Goal: Task Accomplishment & Management: Complete application form

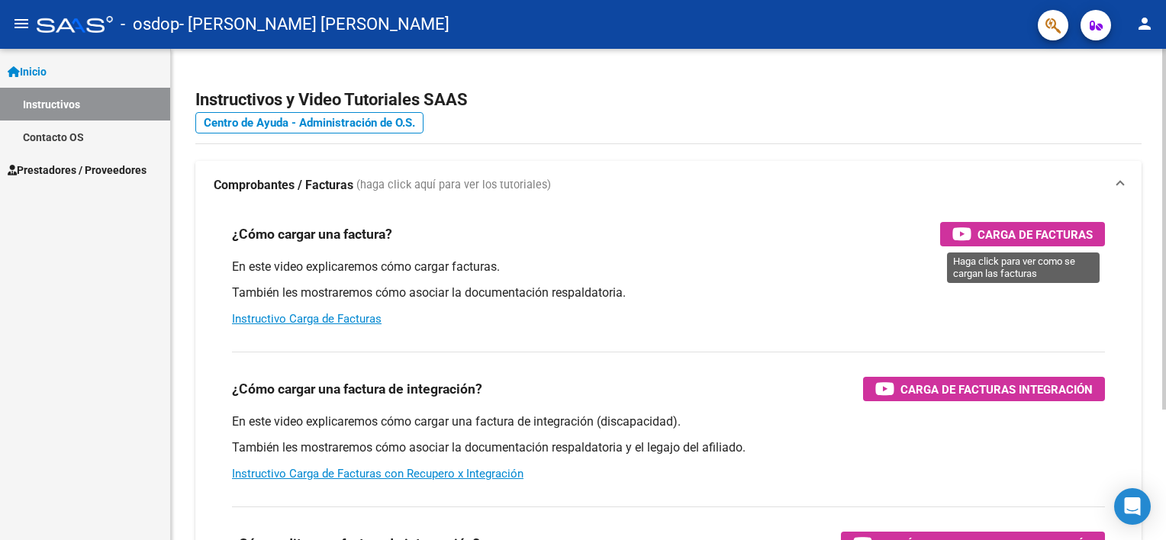
click at [995, 240] on span "Carga de Facturas" at bounding box center [1034, 234] width 115 height 19
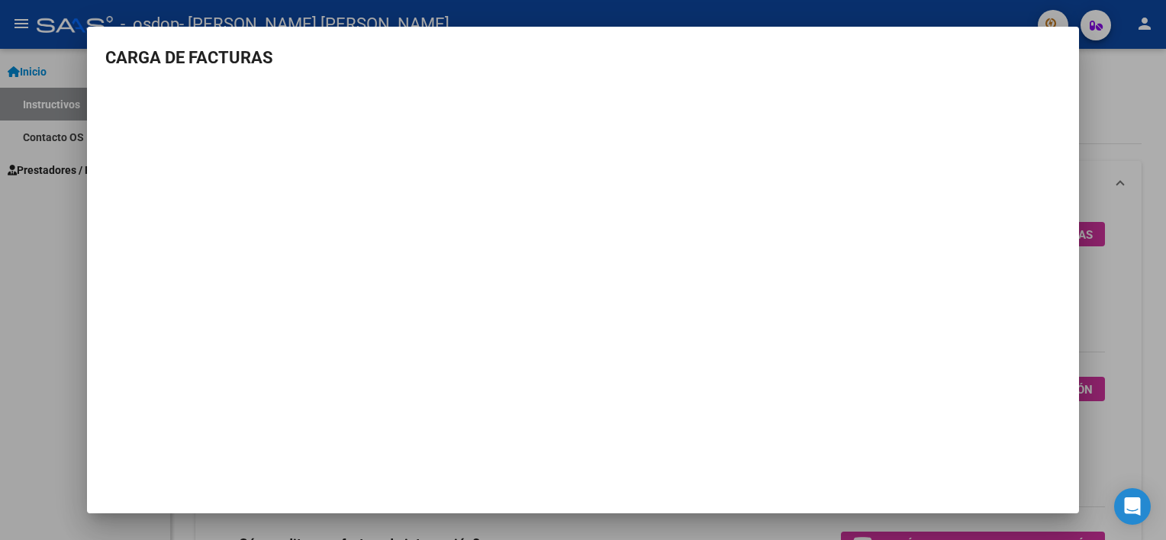
click at [1093, 94] on div at bounding box center [583, 270] width 1166 height 540
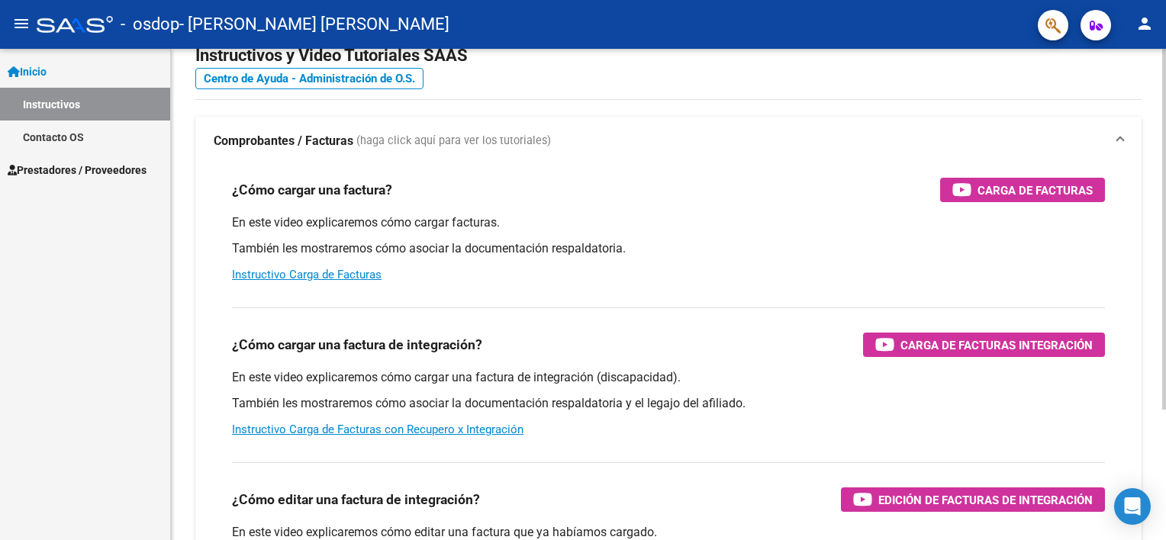
scroll to position [76, 0]
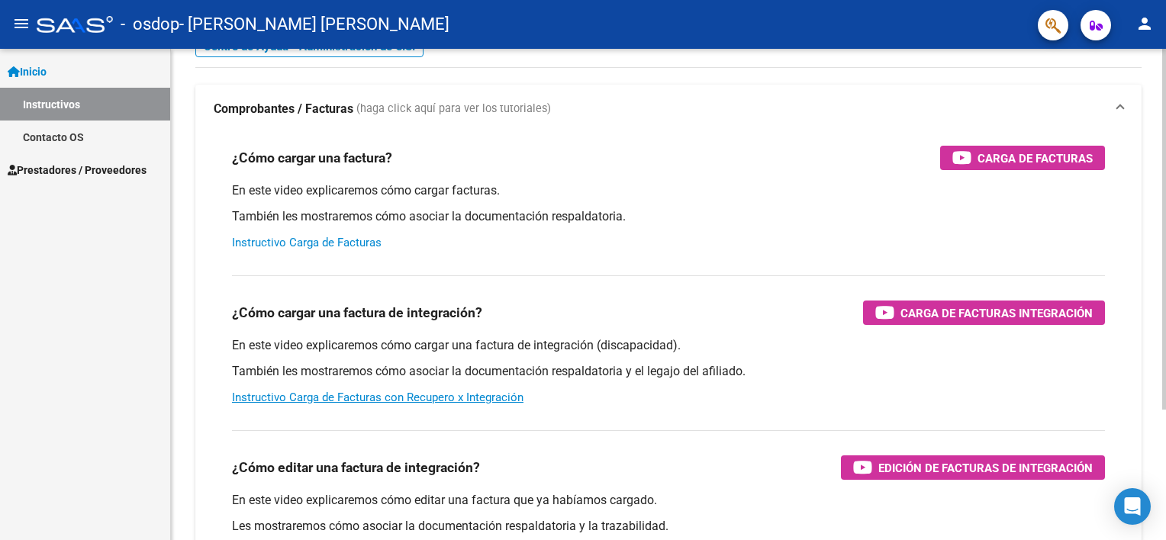
click at [312, 243] on link "Instructivo Carga de Facturas" at bounding box center [307, 243] width 150 height 14
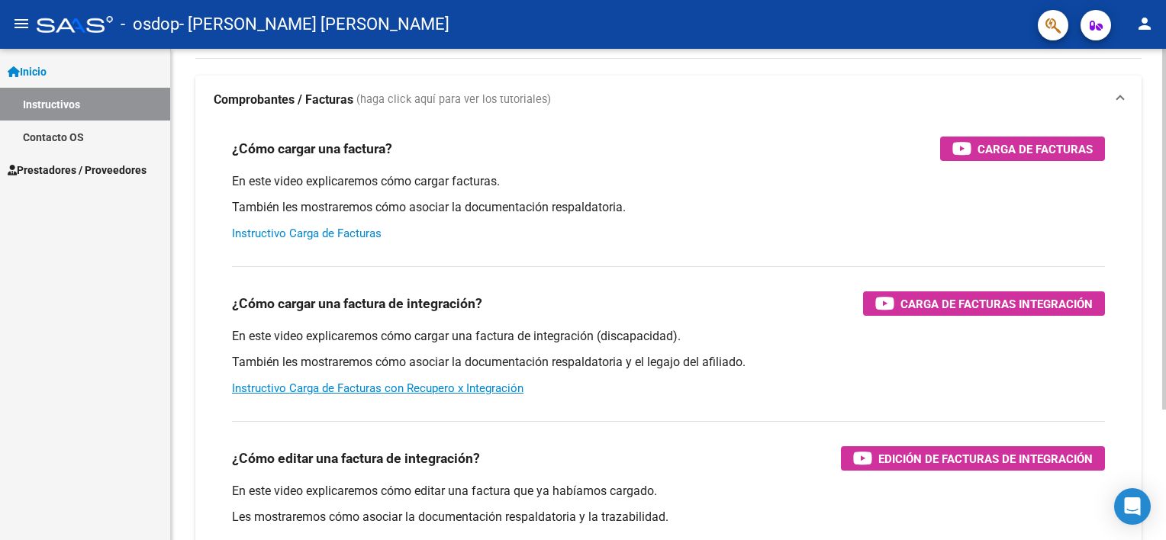
scroll to position [0, 0]
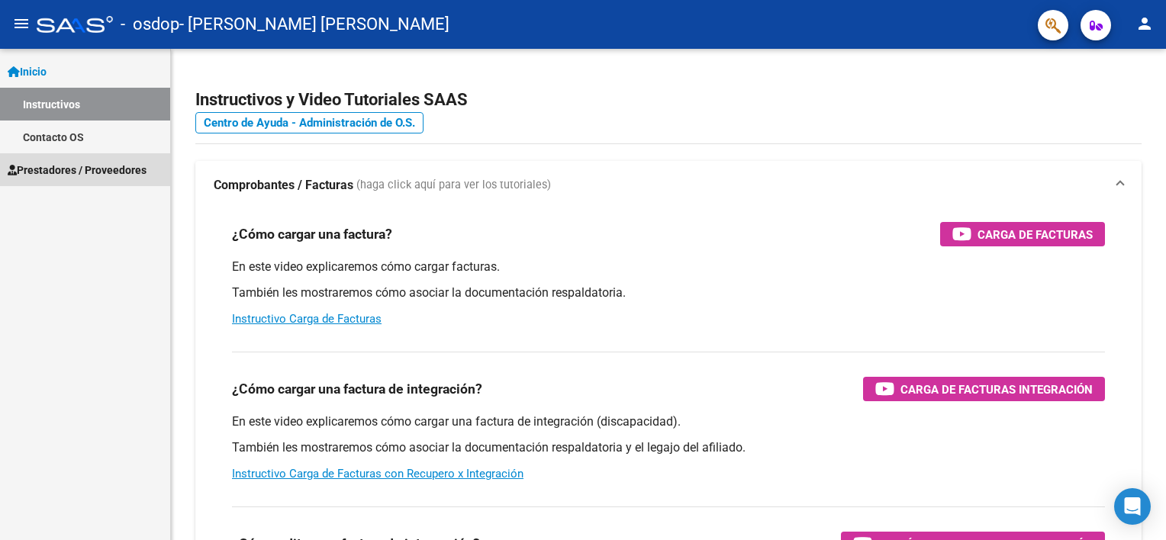
click at [75, 174] on span "Prestadores / Proveedores" at bounding box center [77, 170] width 139 height 17
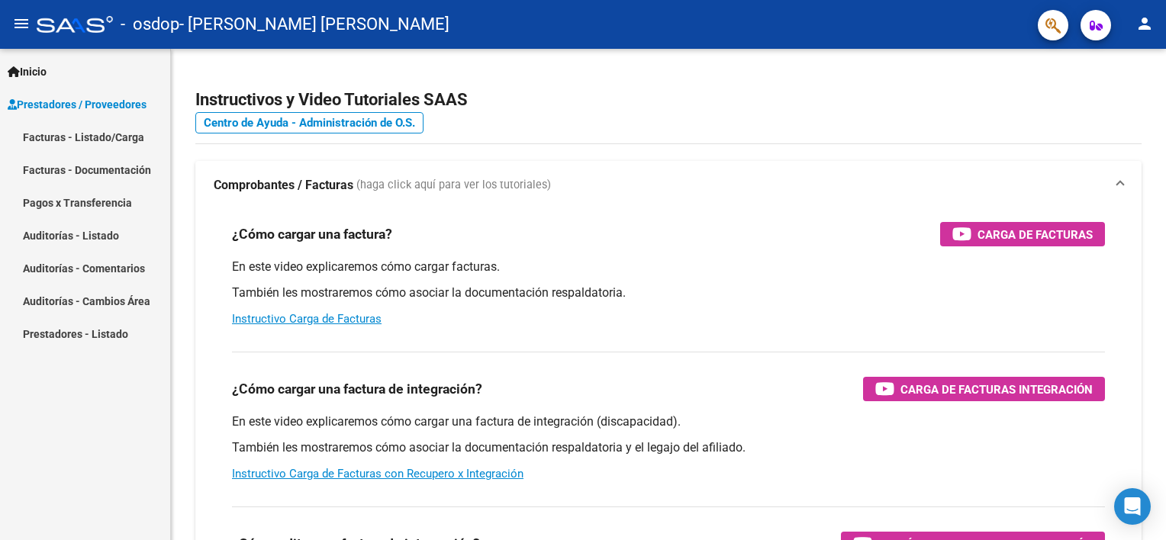
click at [89, 131] on link "Facturas - Listado/Carga" at bounding box center [85, 137] width 170 height 33
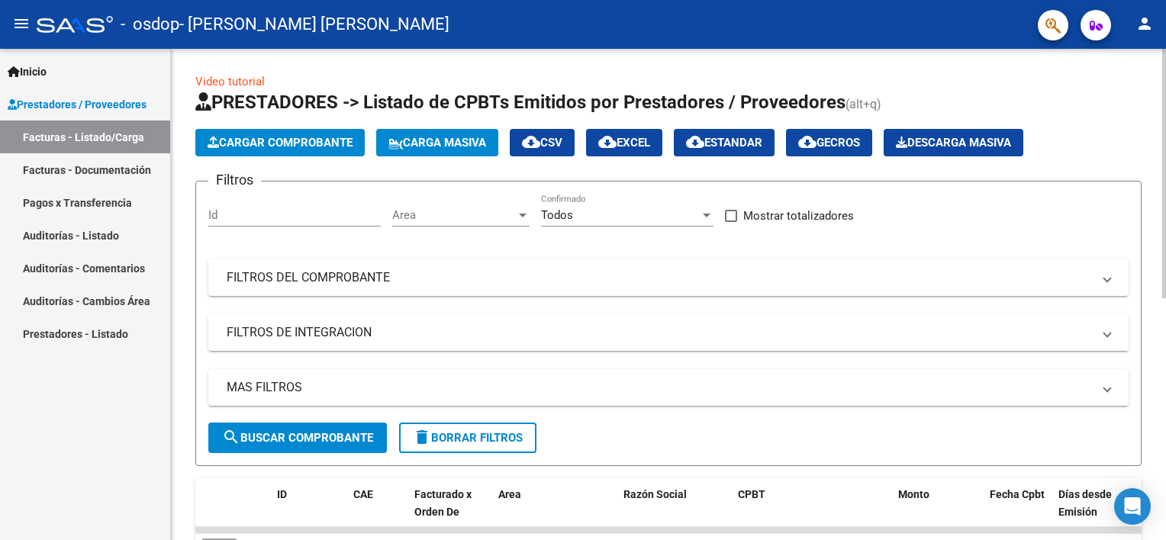
click at [313, 137] on span "Cargar Comprobante" at bounding box center [280, 143] width 145 height 14
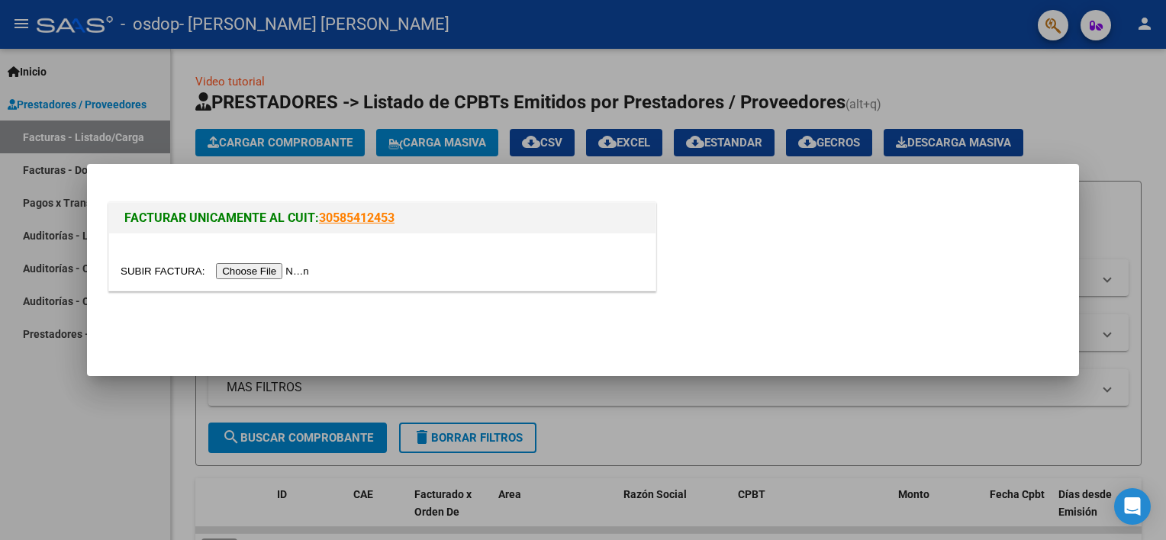
click at [260, 272] on input "file" at bounding box center [217, 271] width 193 height 16
click at [1096, 198] on div at bounding box center [583, 270] width 1166 height 540
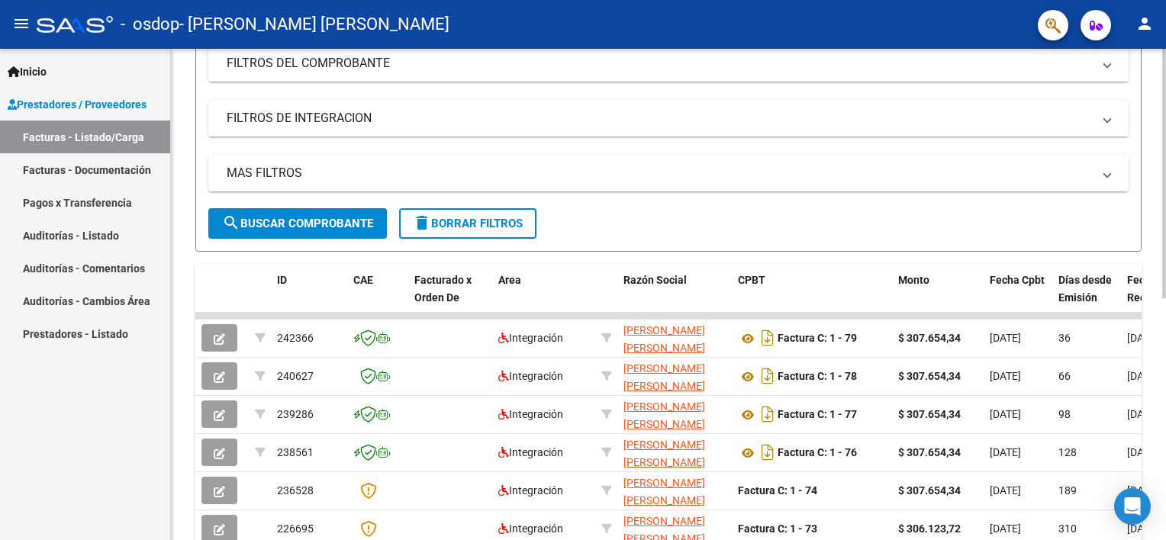
scroll to position [229, 0]
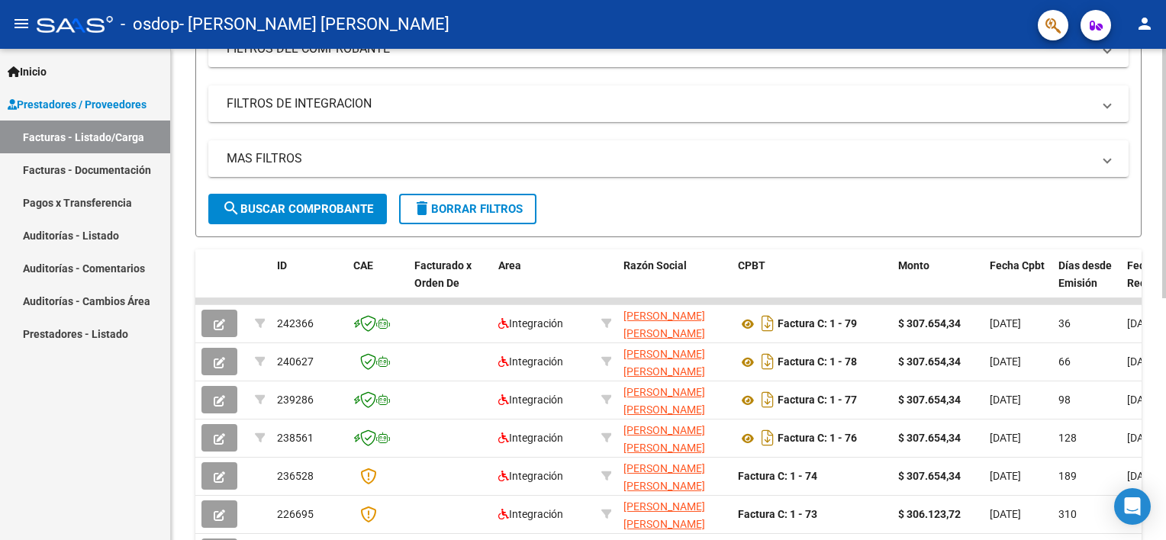
click at [287, 212] on span "search Buscar Comprobante" at bounding box center [297, 209] width 151 height 14
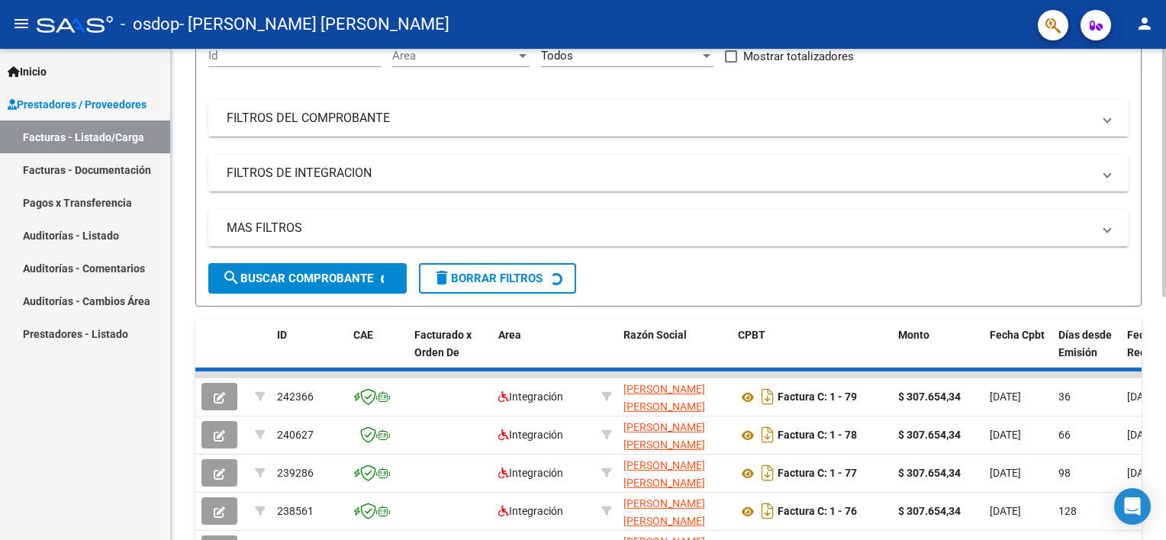
scroll to position [0, 0]
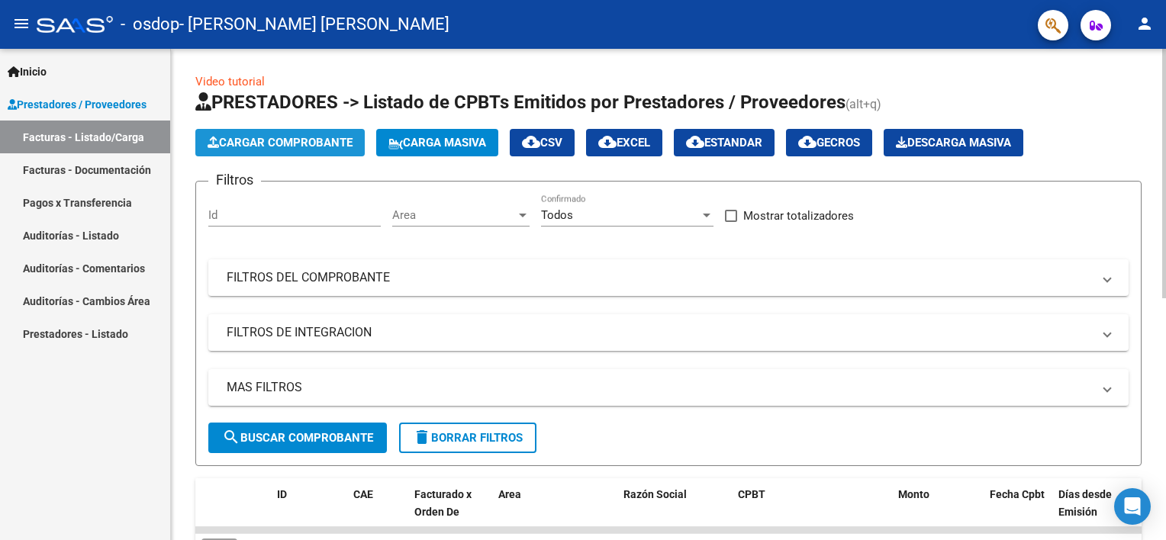
click at [287, 147] on span "Cargar Comprobante" at bounding box center [280, 143] width 145 height 14
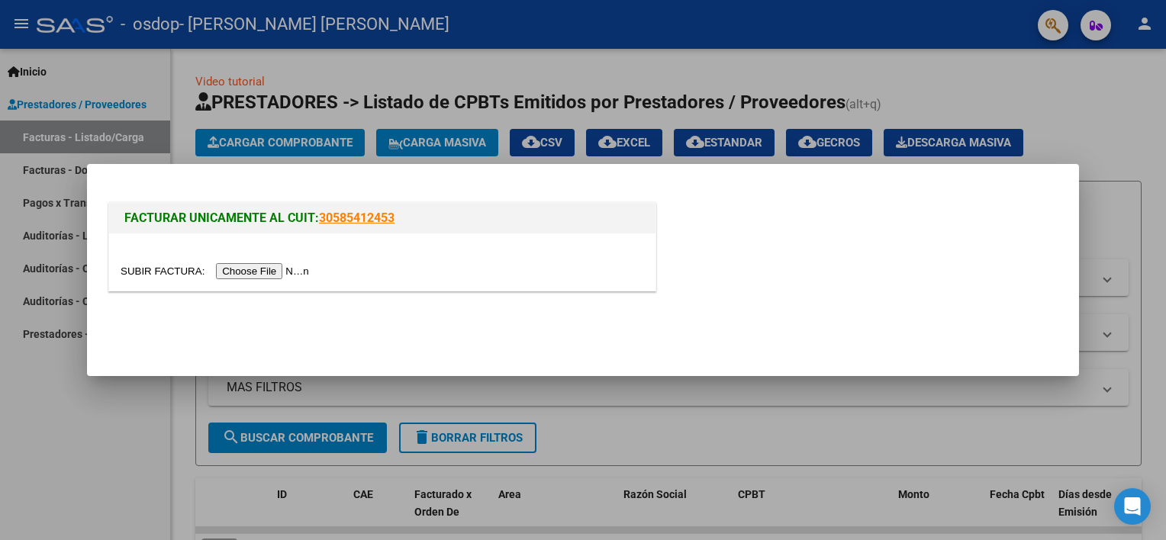
click at [274, 272] on input "file" at bounding box center [217, 271] width 193 height 16
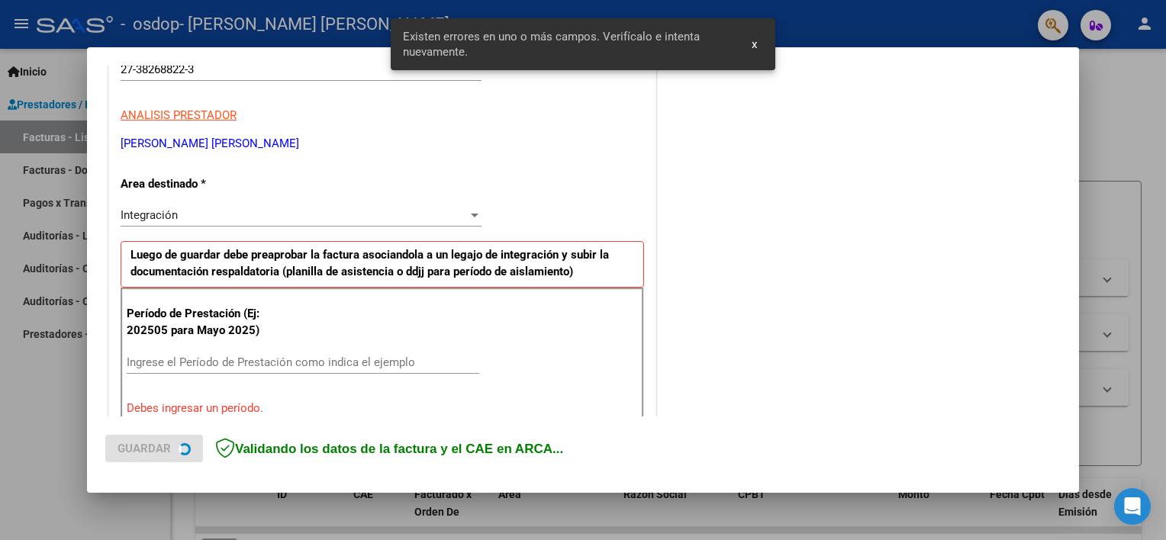
scroll to position [354, 0]
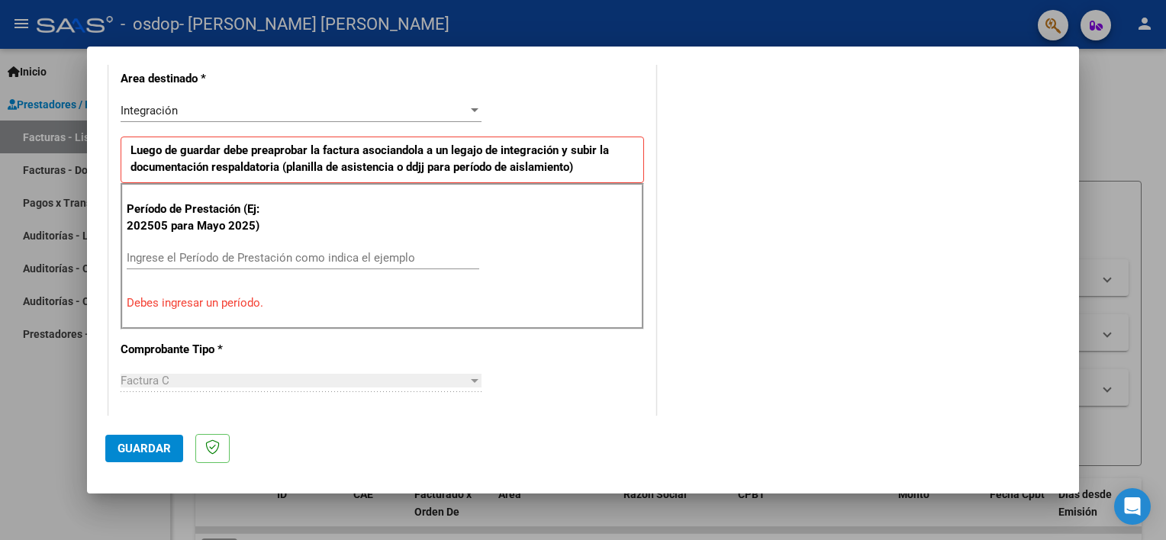
click at [180, 253] on input "Ingrese el Período de Prestación como indica el ejemplo" at bounding box center [303, 258] width 353 height 14
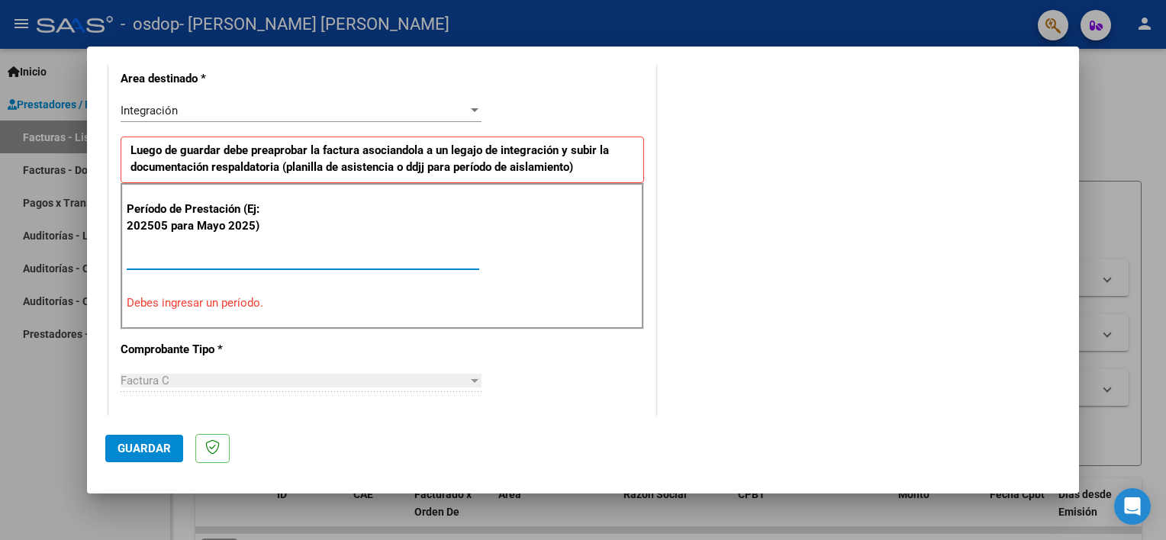
click at [180, 253] on input "Ingrese el Período de Prestación como indica el ejemplo" at bounding box center [303, 258] width 353 height 14
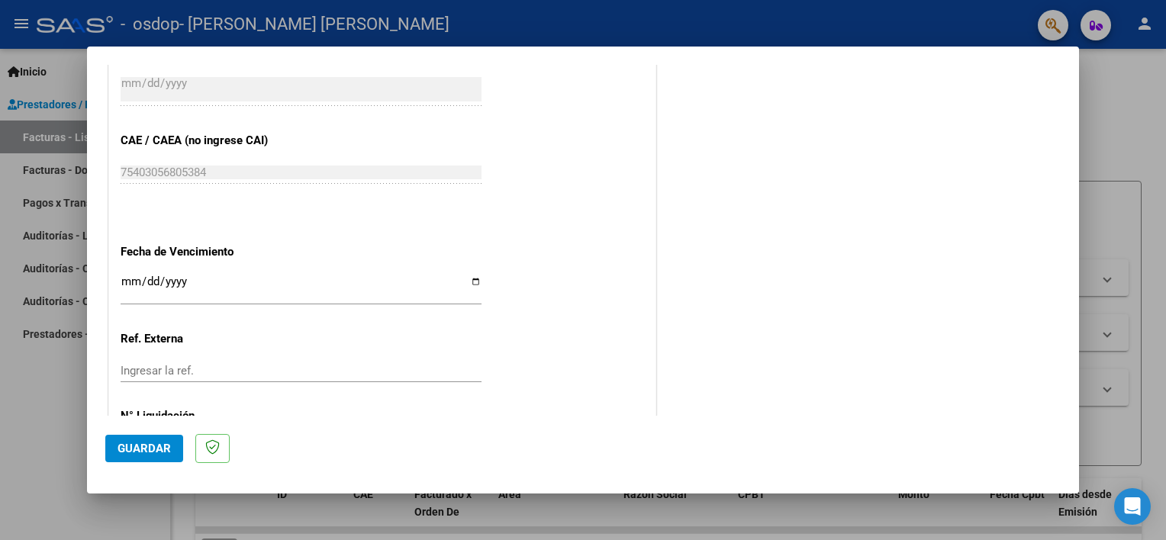
scroll to position [964, 0]
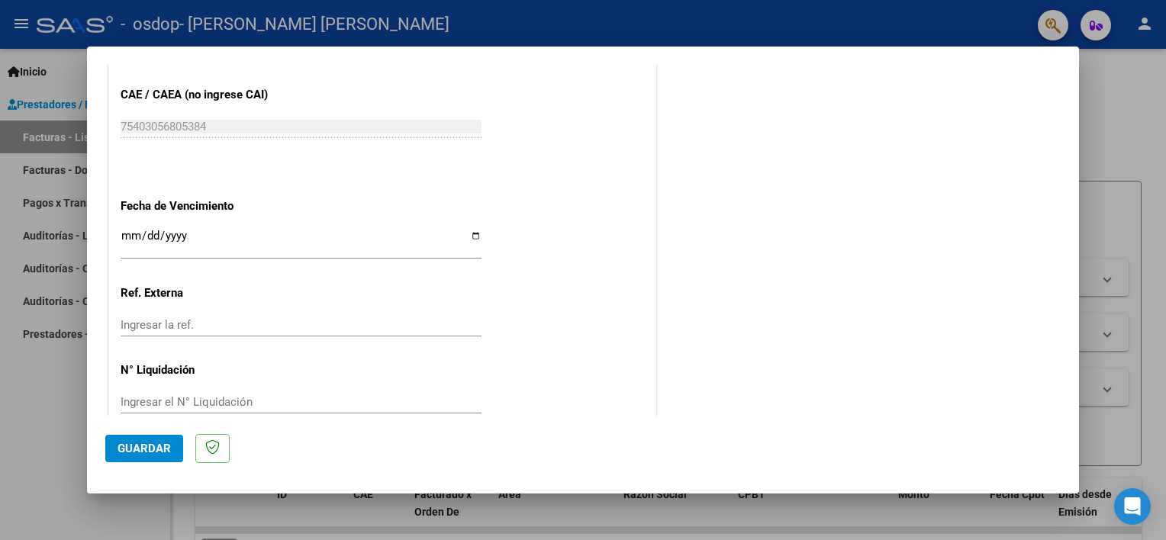
type input "202509"
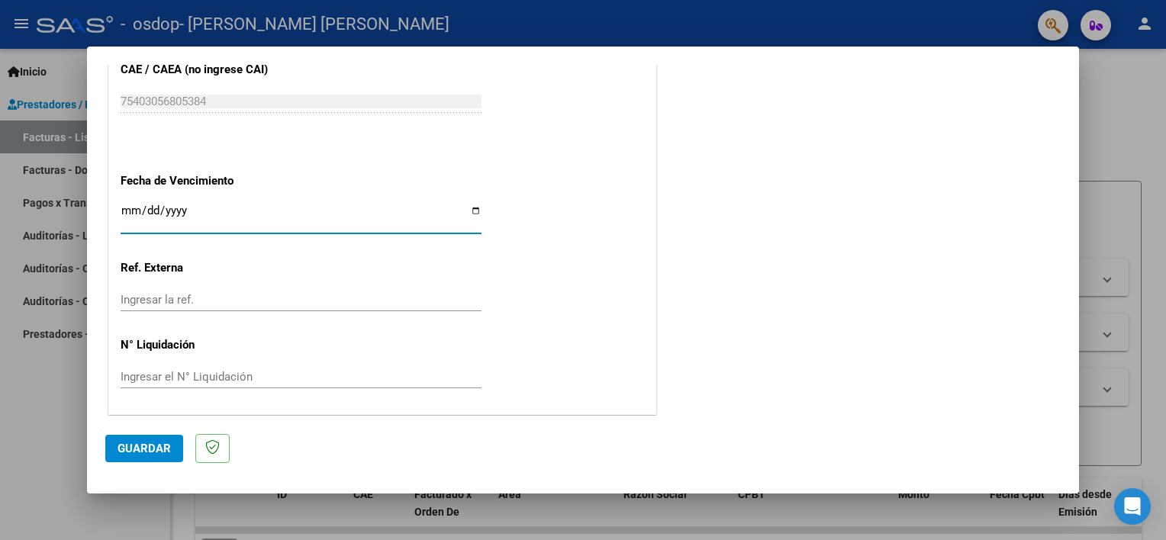
click at [471, 211] on input "Ingresar la fecha" at bounding box center [301, 216] width 361 height 24
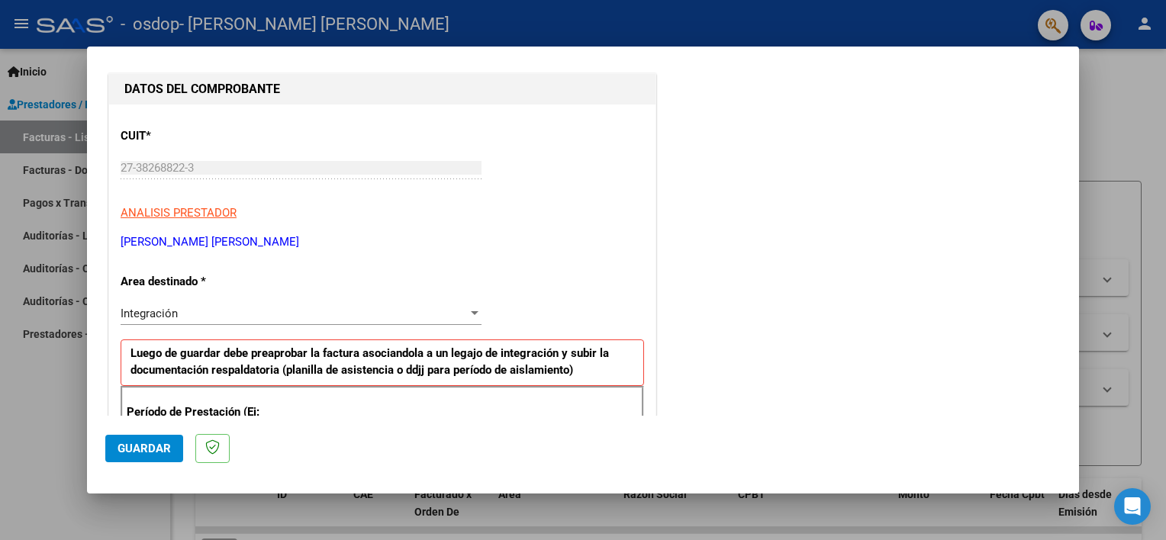
scroll to position [150, 0]
click at [471, 308] on div at bounding box center [475, 314] width 14 height 12
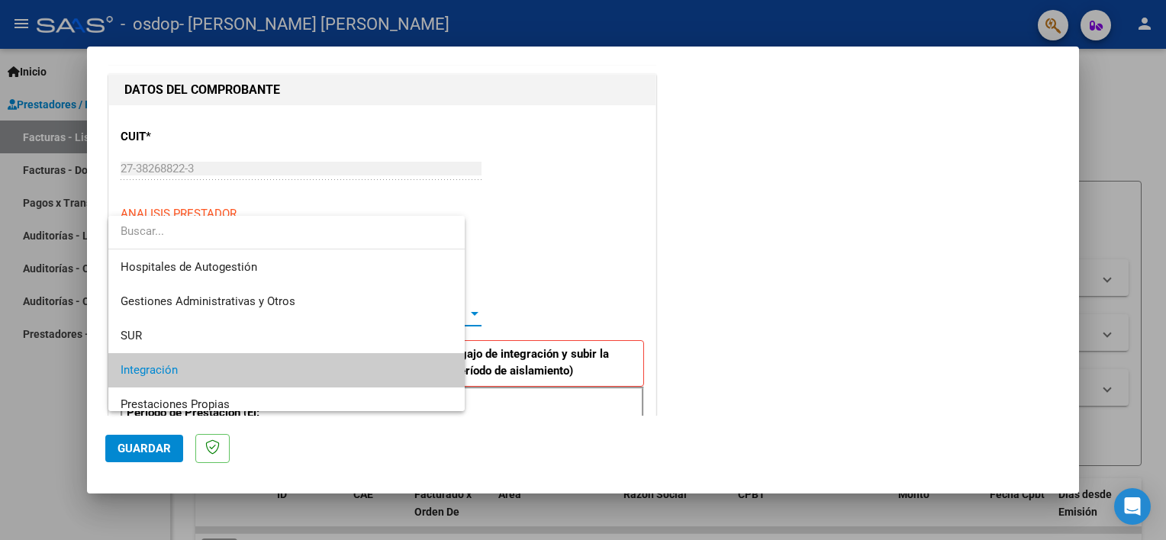
scroll to position [56, 0]
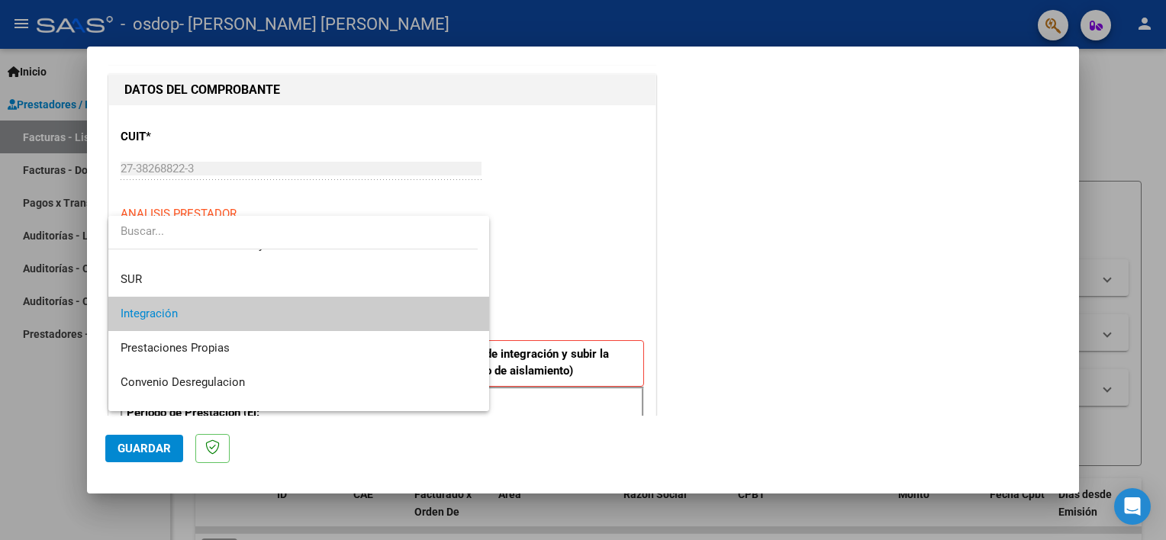
click at [443, 317] on span "Integración" at bounding box center [299, 314] width 357 height 34
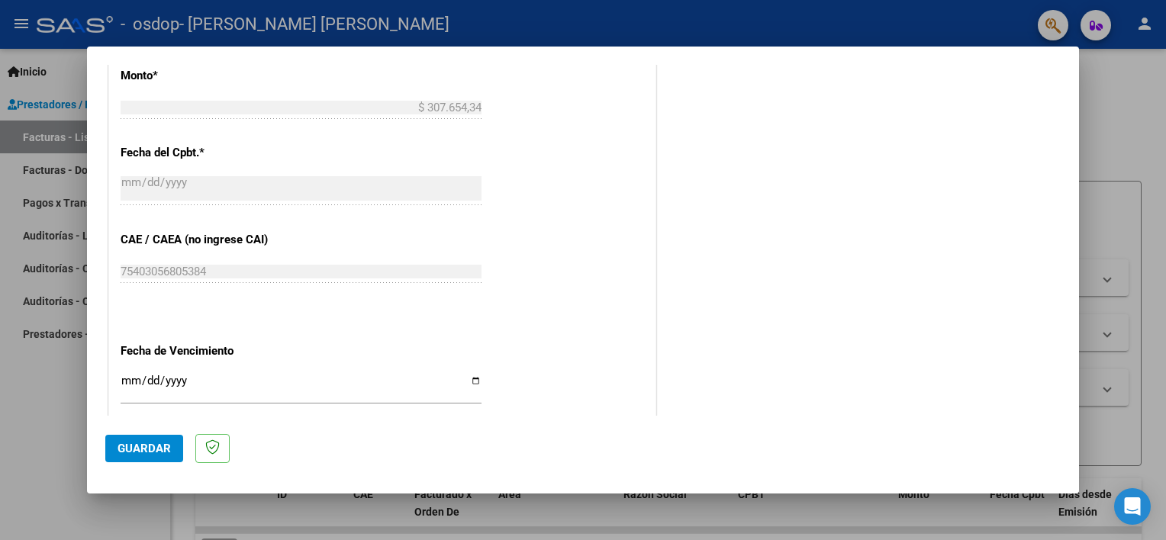
scroll to position [913, 0]
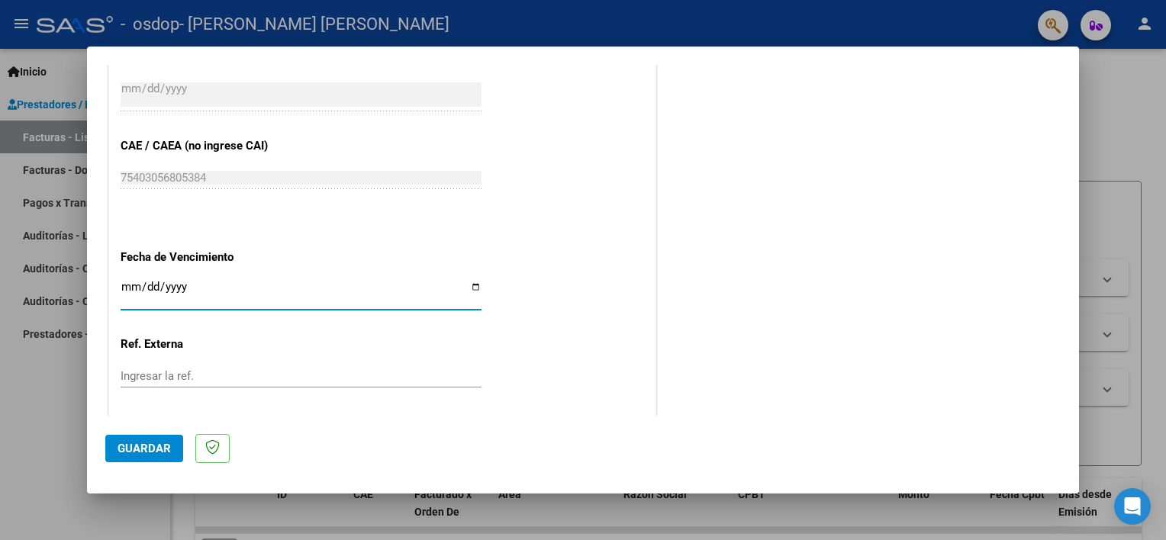
click at [472, 287] on input "Ingresar la fecha" at bounding box center [301, 293] width 361 height 24
type input "[DATE]"
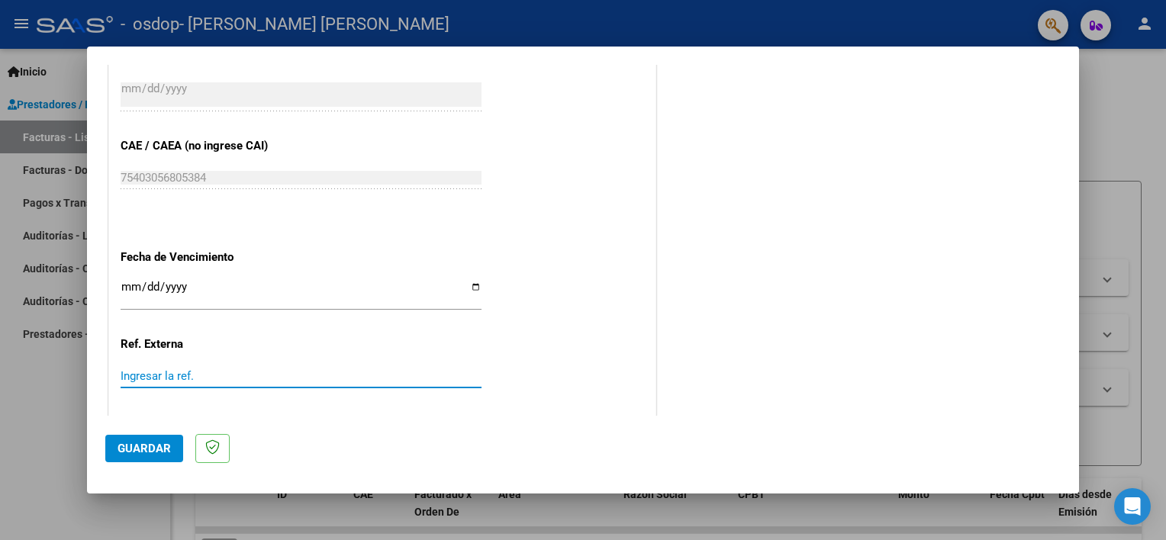
drag, startPoint x: 168, startPoint y: 375, endPoint x: 259, endPoint y: 363, distance: 92.4
click at [169, 375] on input "Ingresar la ref." at bounding box center [301, 376] width 361 height 14
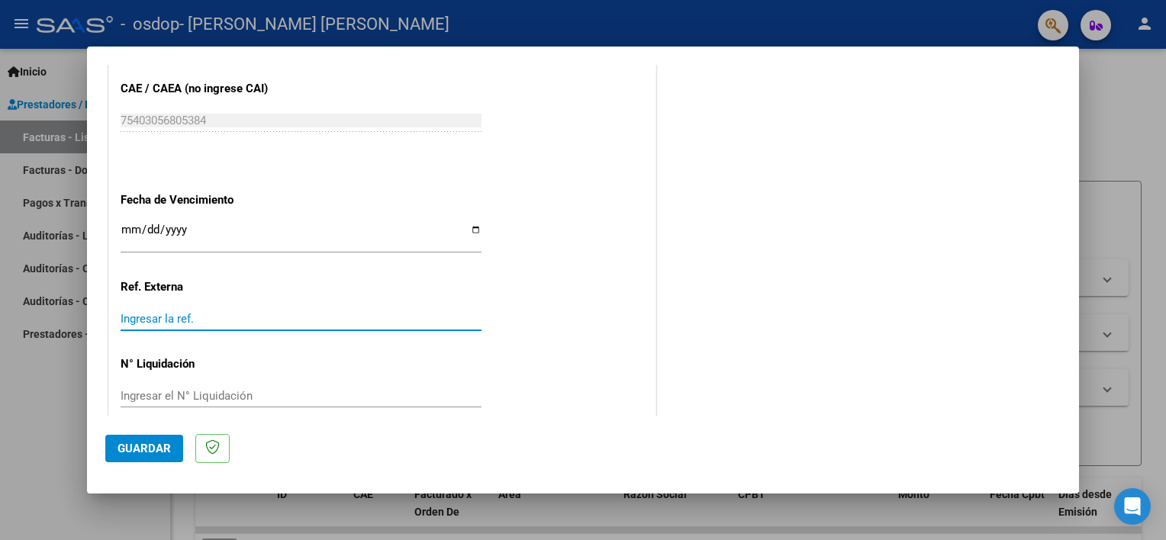
scroll to position [990, 0]
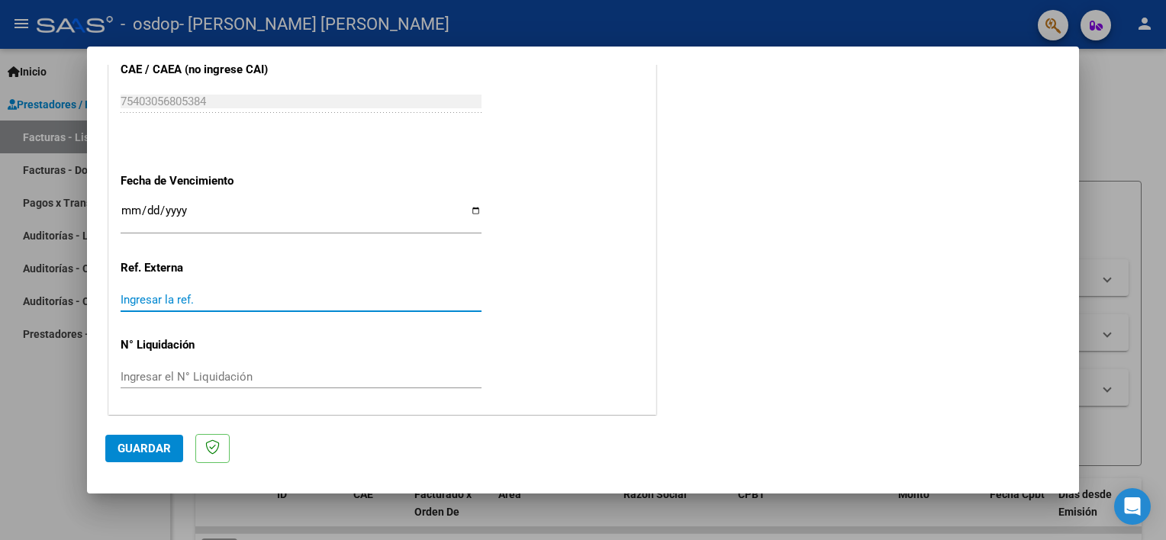
drag, startPoint x: 160, startPoint y: 296, endPoint x: 128, endPoint y: 338, distance: 52.8
click at [159, 297] on input "Ingresar la ref." at bounding box center [301, 300] width 361 height 14
click at [156, 372] on input "Ingresar el N° Liquidación" at bounding box center [301, 377] width 361 height 14
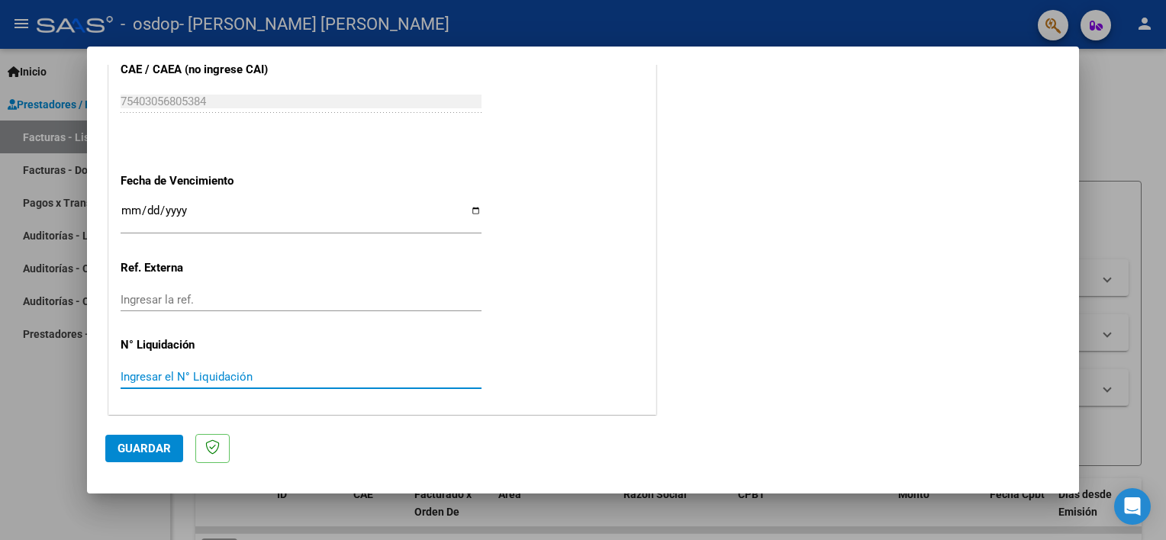
click at [214, 298] on input "Ingresar la ref." at bounding box center [301, 300] width 361 height 14
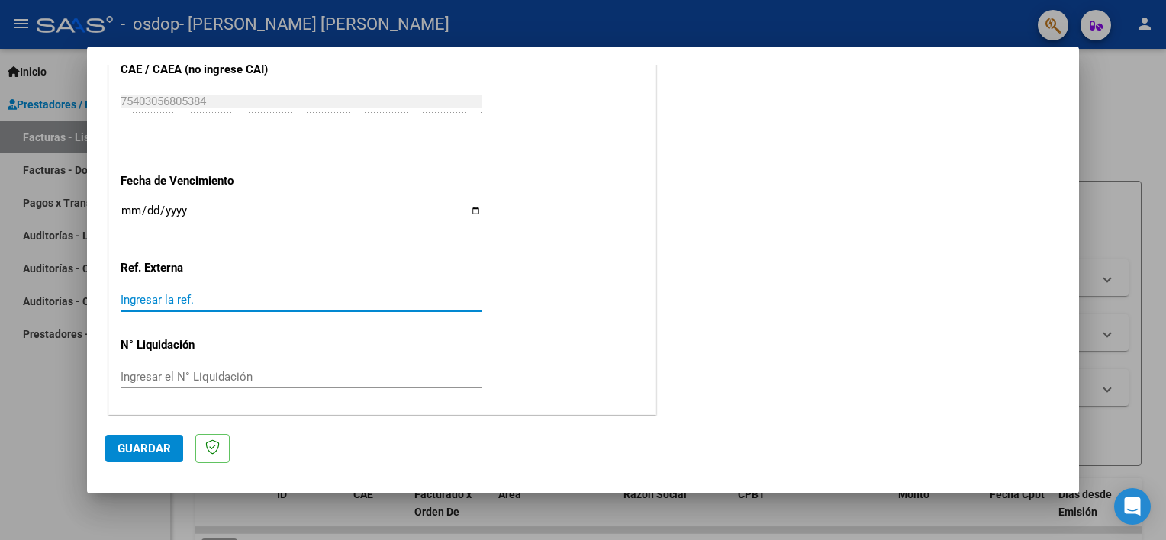
click at [143, 458] on button "Guardar" at bounding box center [144, 448] width 78 height 27
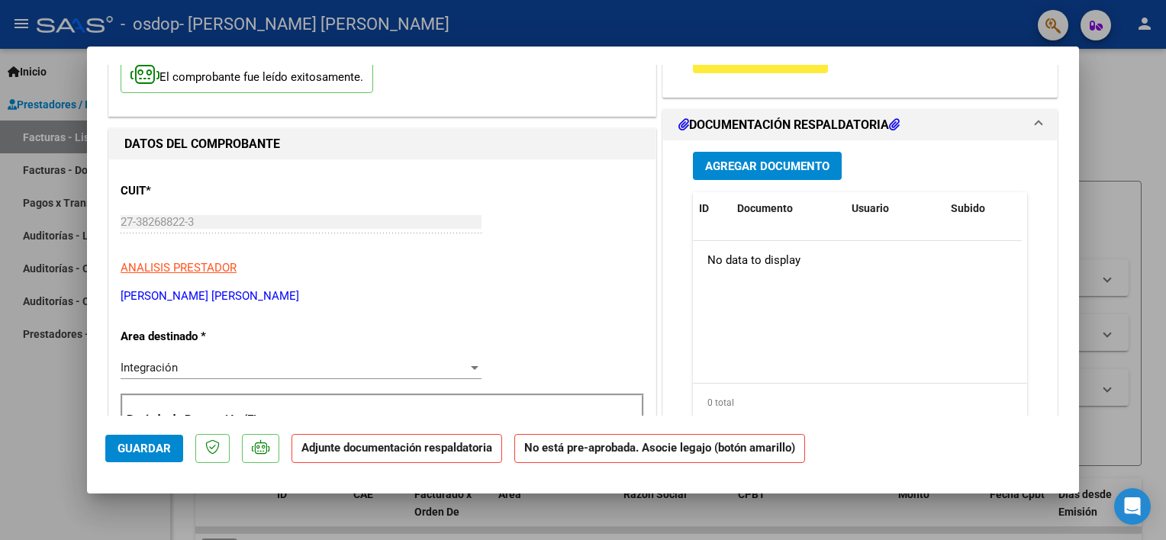
scroll to position [0, 0]
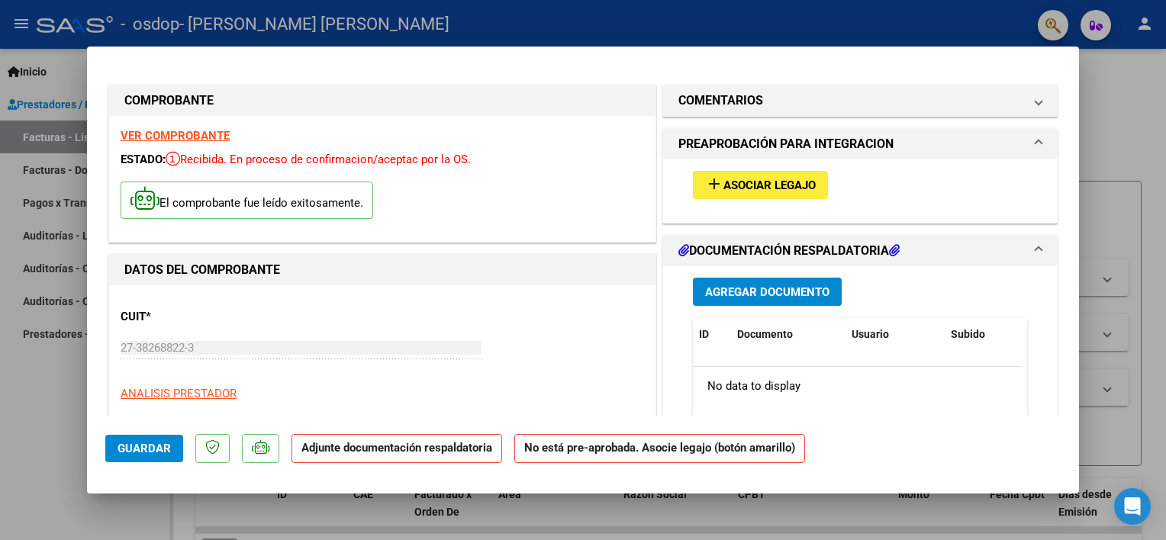
click at [743, 186] on span "Asociar Legajo" at bounding box center [769, 186] width 92 height 14
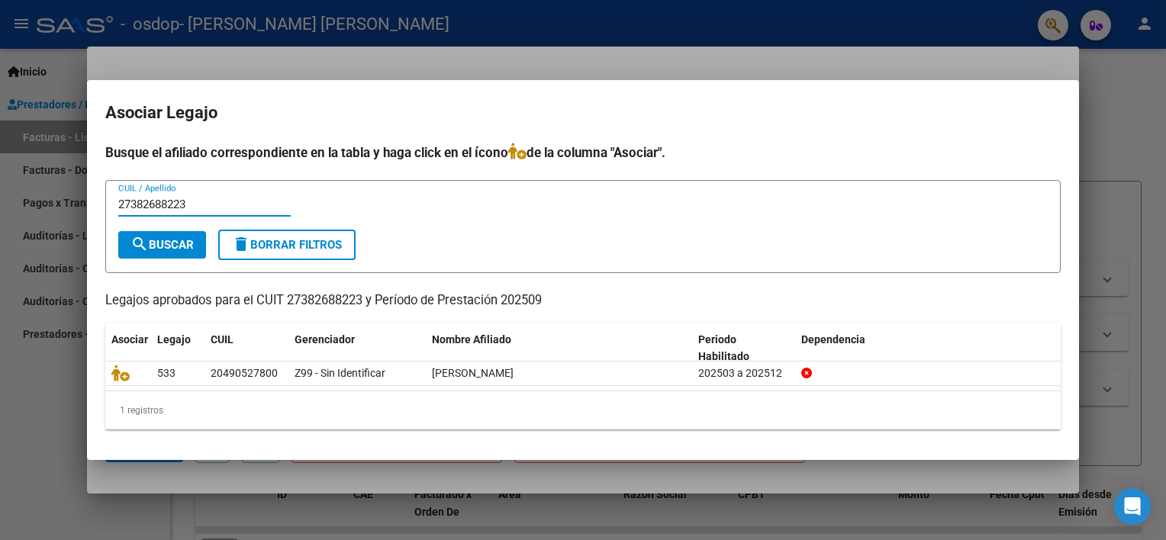
type input "27382688223"
drag, startPoint x: 175, startPoint y: 255, endPoint x: 305, endPoint y: 217, distance: 135.2
click at [175, 254] on button "search Buscar" at bounding box center [162, 244] width 88 height 27
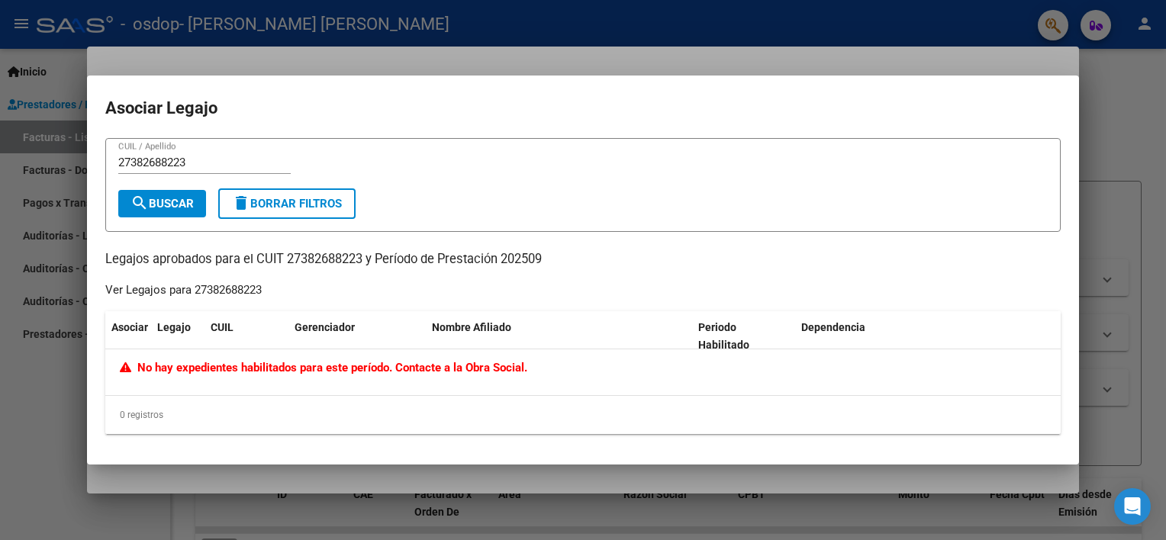
click at [1126, 108] on div at bounding box center [583, 270] width 1166 height 540
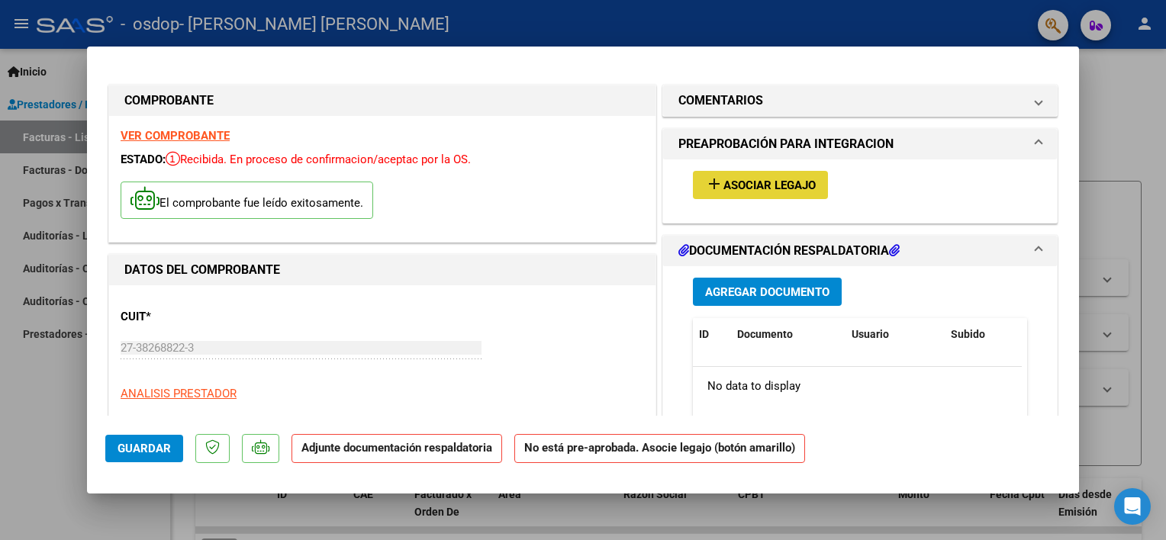
click at [779, 187] on span "Asociar Legajo" at bounding box center [769, 186] width 92 height 14
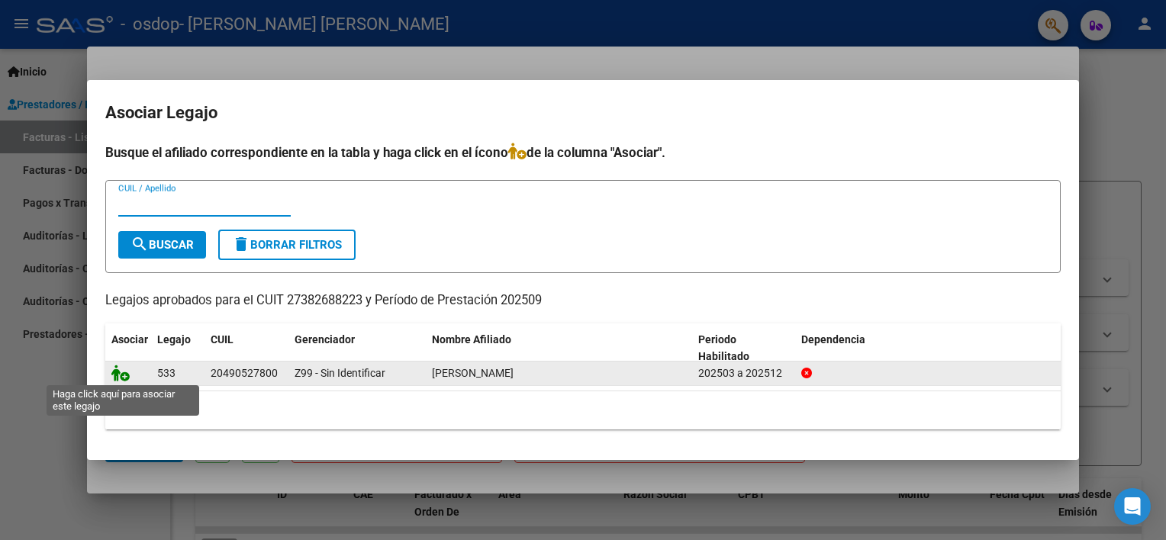
click at [126, 372] on icon at bounding box center [120, 373] width 18 height 17
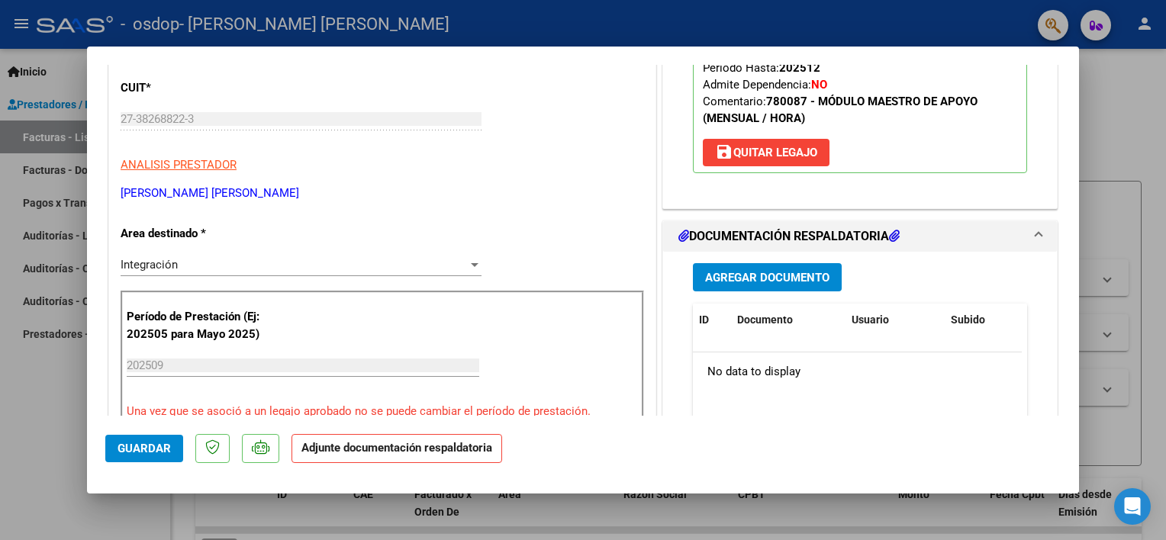
scroll to position [305, 0]
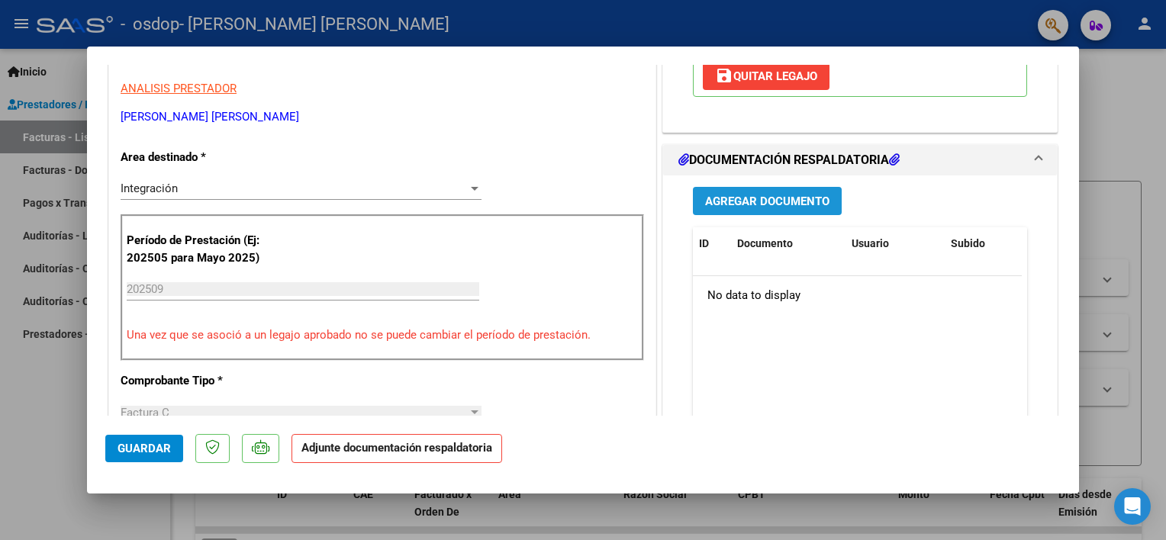
click at [737, 198] on span "Agregar Documento" at bounding box center [767, 202] width 124 height 14
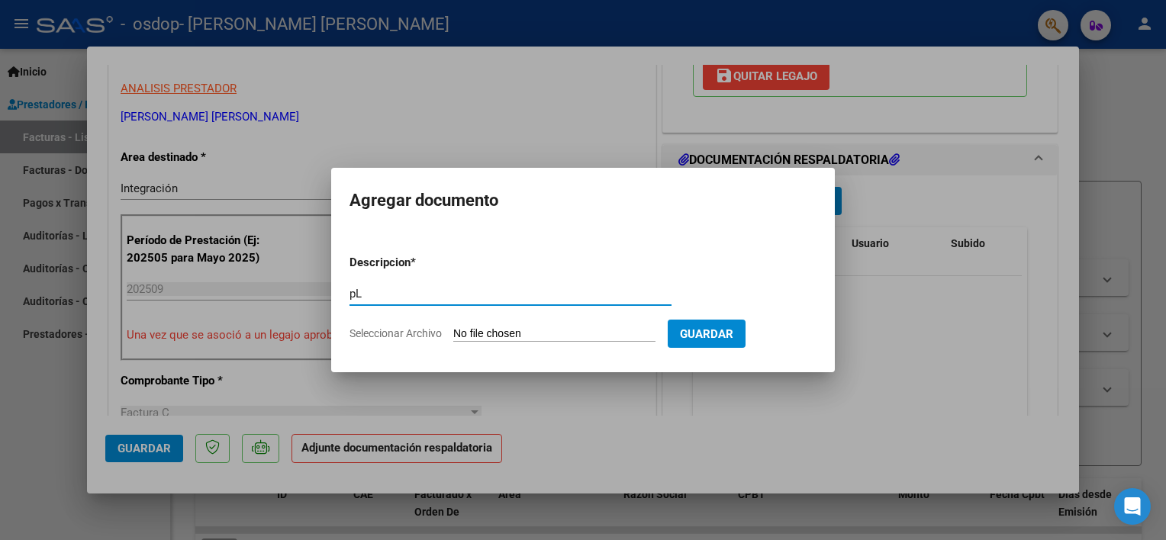
type input "p"
type input "Planilla de asistencia"
click at [614, 339] on input "Seleccionar Archivo" at bounding box center [554, 334] width 202 height 14
type input "C:\fakepath\IMAGEN .jpg"
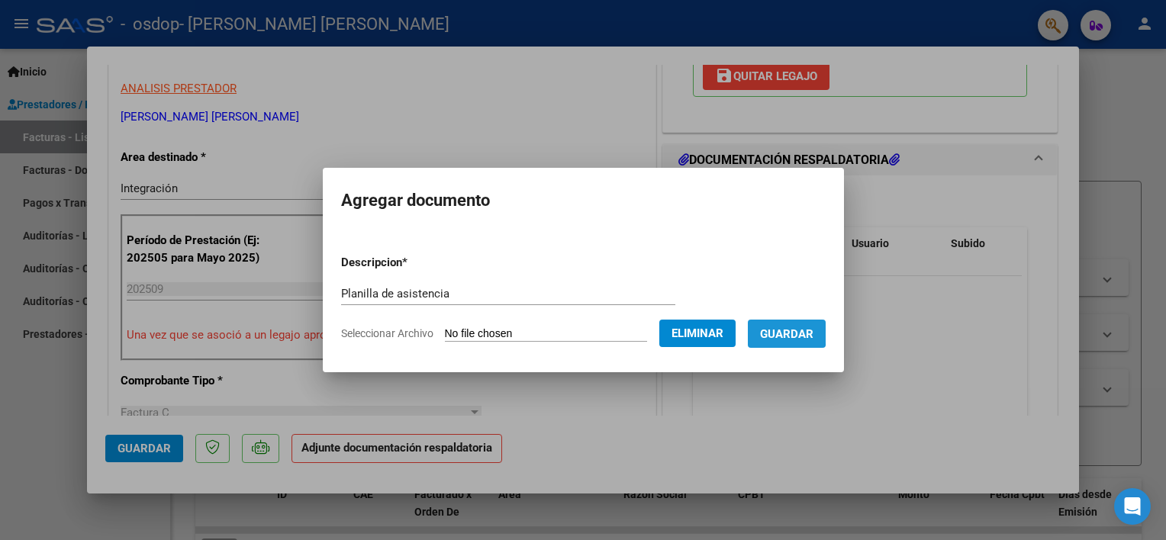
click at [778, 331] on span "Guardar" at bounding box center [786, 334] width 53 height 14
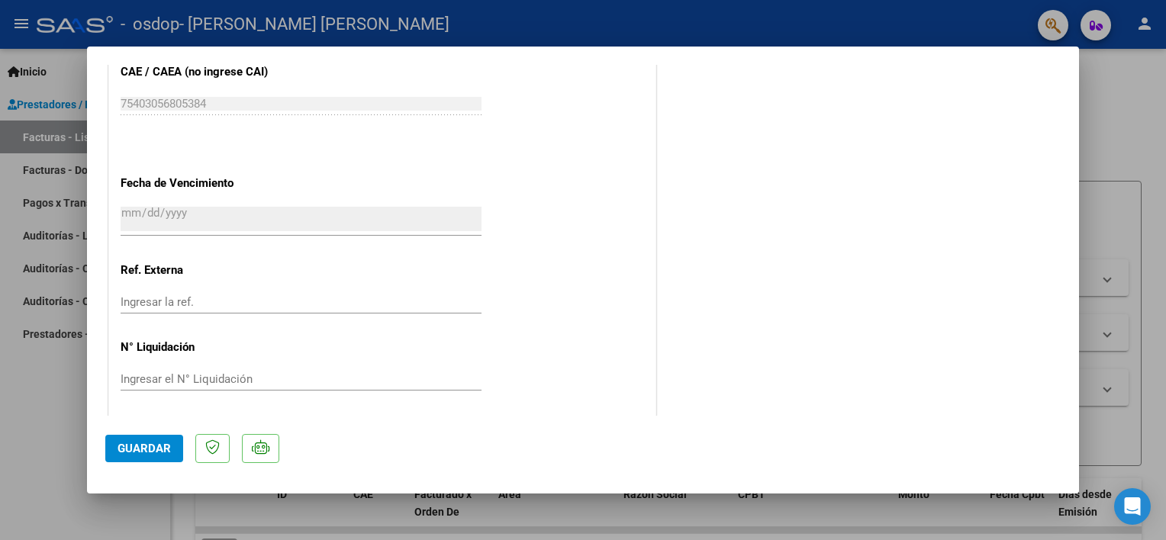
scroll to position [1013, 0]
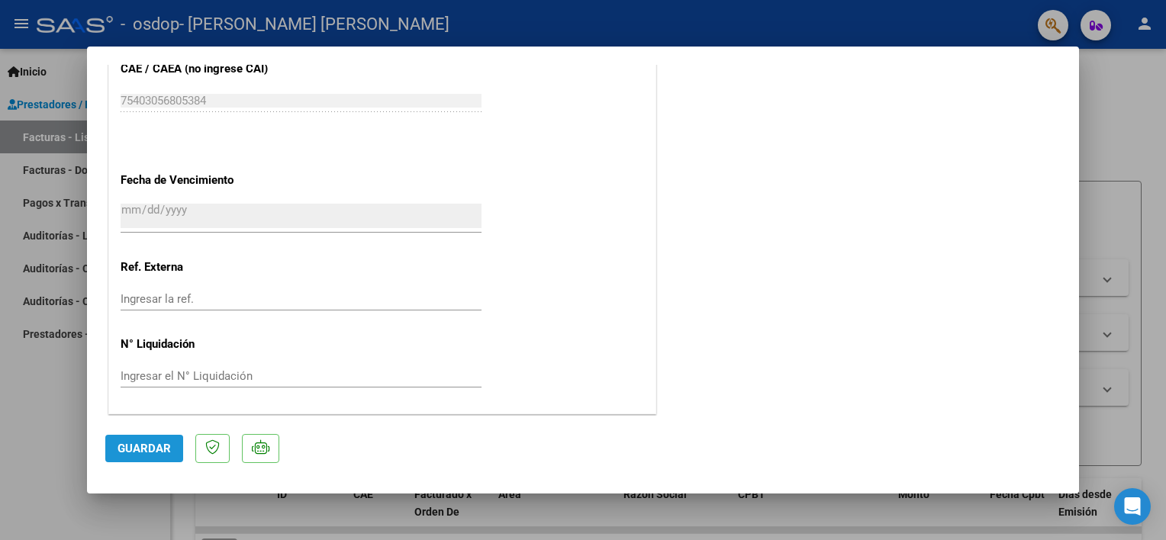
click at [140, 449] on span "Guardar" at bounding box center [144, 449] width 53 height 14
click at [1159, 370] on div at bounding box center [583, 270] width 1166 height 540
type input "$ 0,00"
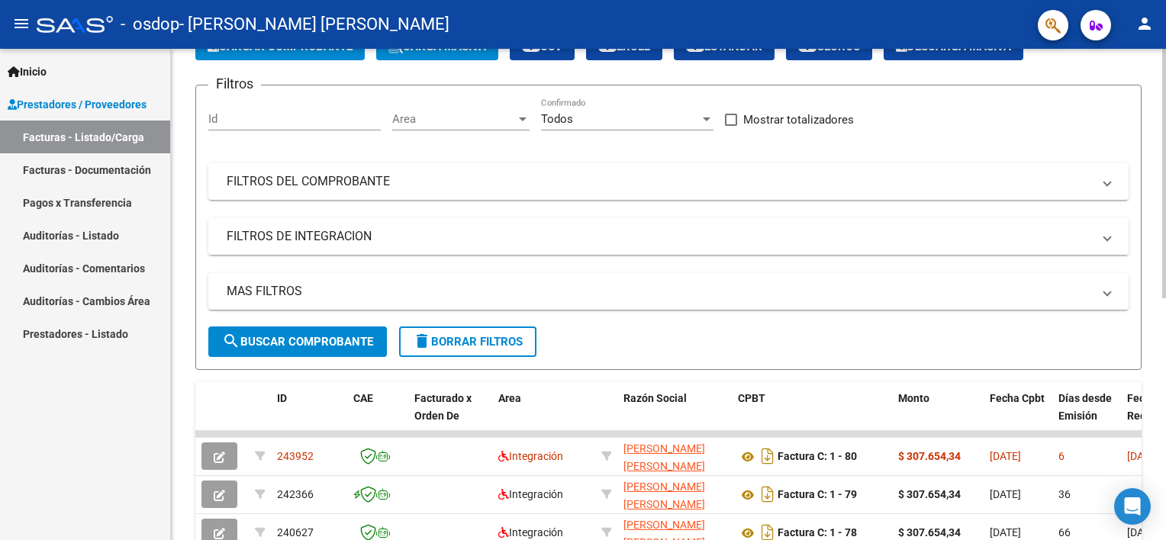
scroll to position [305, 0]
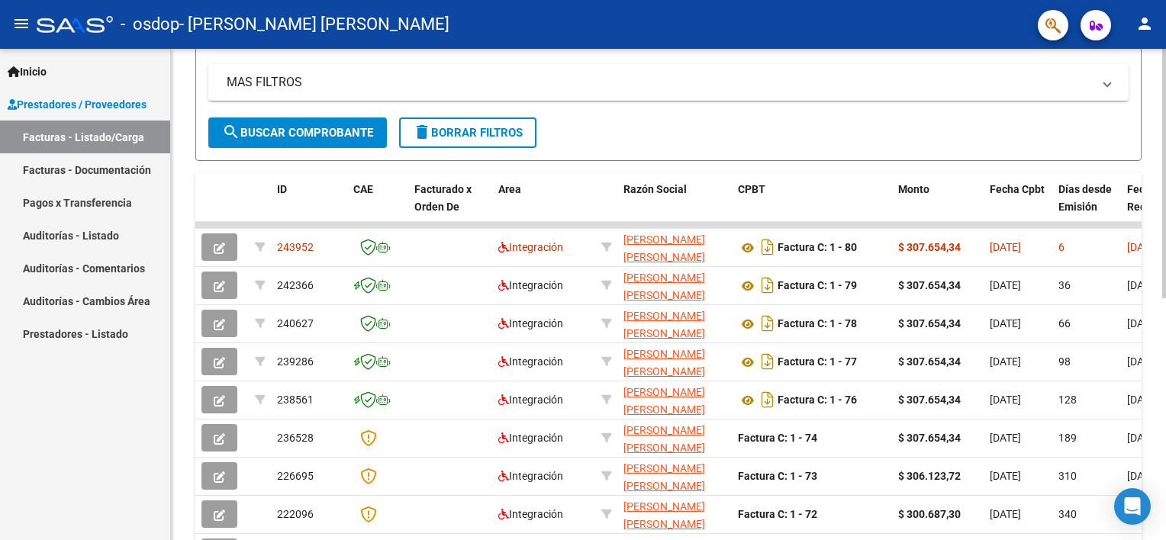
drag, startPoint x: 1146, startPoint y: 101, endPoint x: 860, endPoint y: 152, distance: 290.5
click at [860, 152] on div "Video tutorial PRESTADORES -> Listado de CPBTs Emitidos por Prestadores / Prove…" at bounding box center [668, 223] width 995 height 959
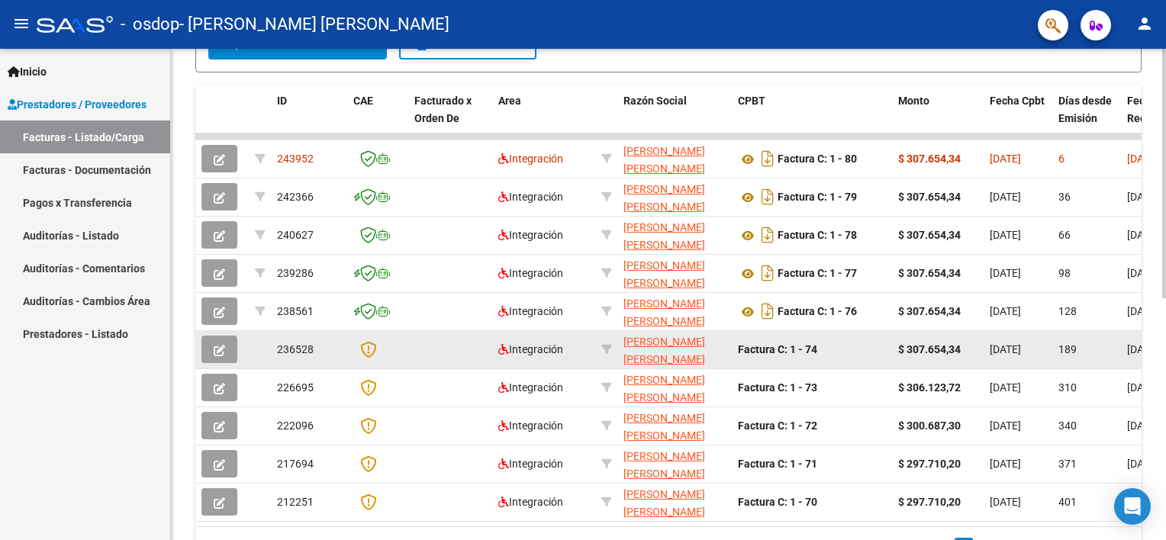
scroll to position [324, 0]
